Goal: Information Seeking & Learning: Learn about a topic

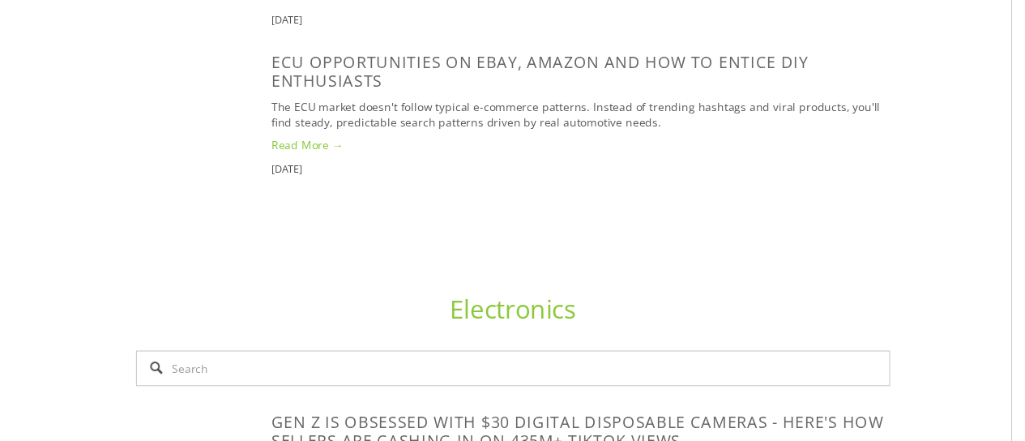
scroll to position [1541, 0]
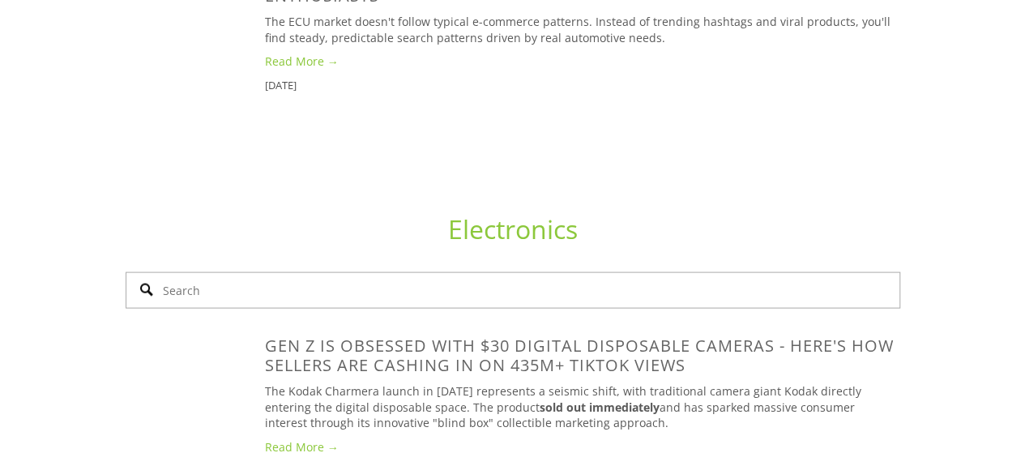
click at [449, 278] on input "Search" at bounding box center [513, 290] width 774 height 36
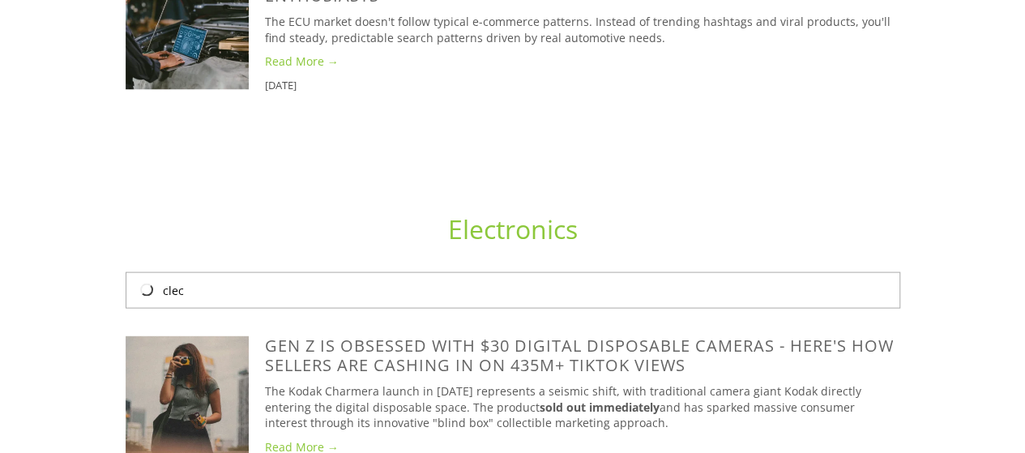
type input "clec"
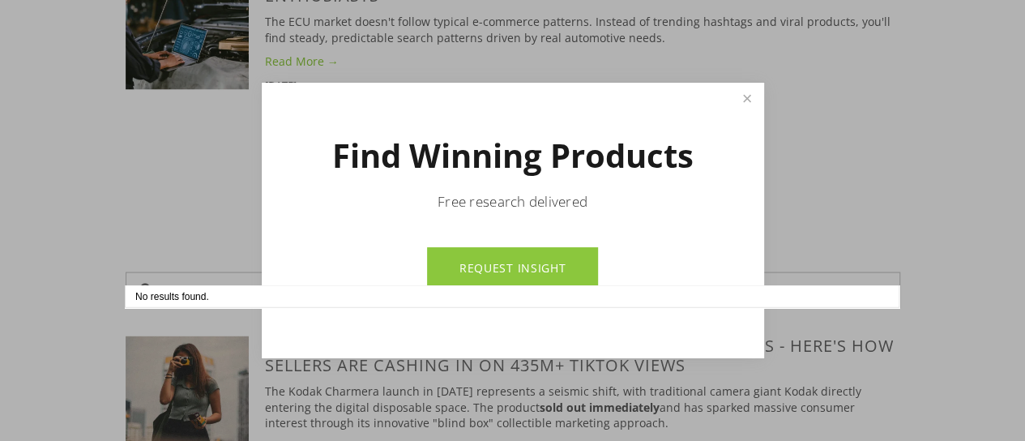
click at [470, 279] on link "REQUEST INSIGHT" at bounding box center [512, 268] width 171 height 43
click at [747, 100] on link "Close" at bounding box center [746, 99] width 28 height 28
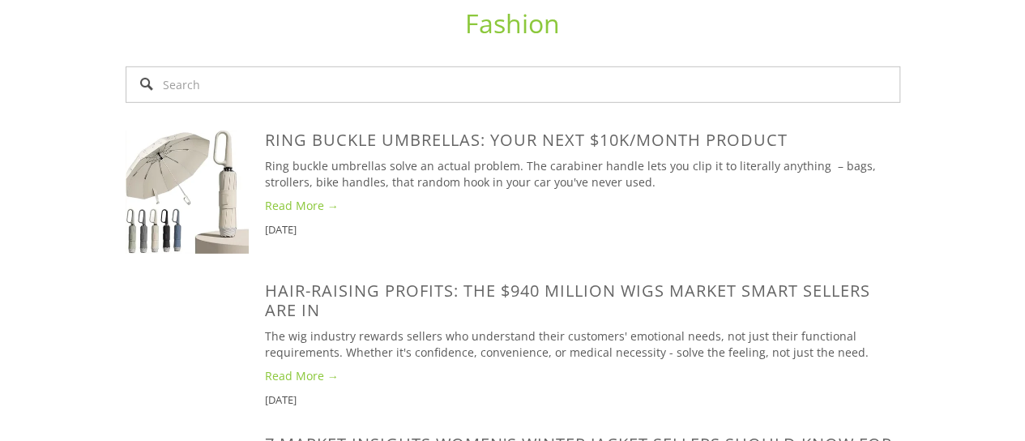
scroll to position [2437, 0]
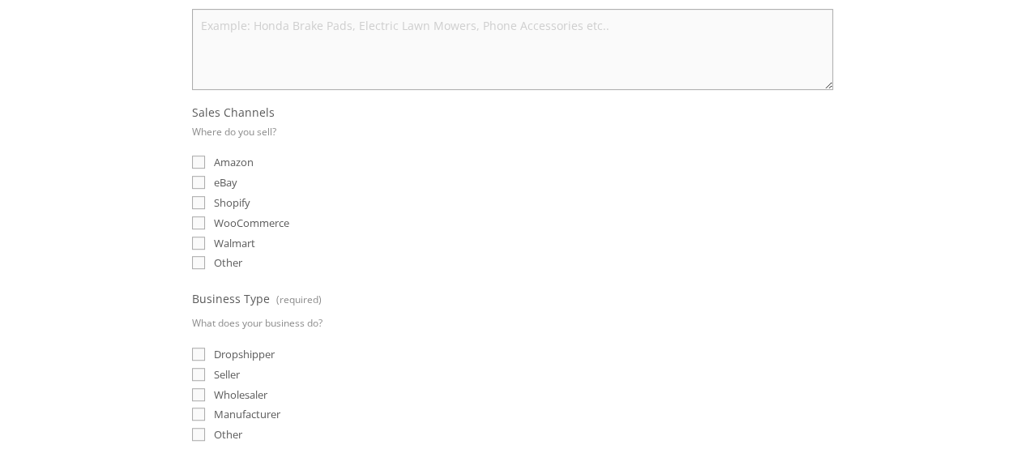
scroll to position [465, 0]
